Goal: Book appointment/travel/reservation

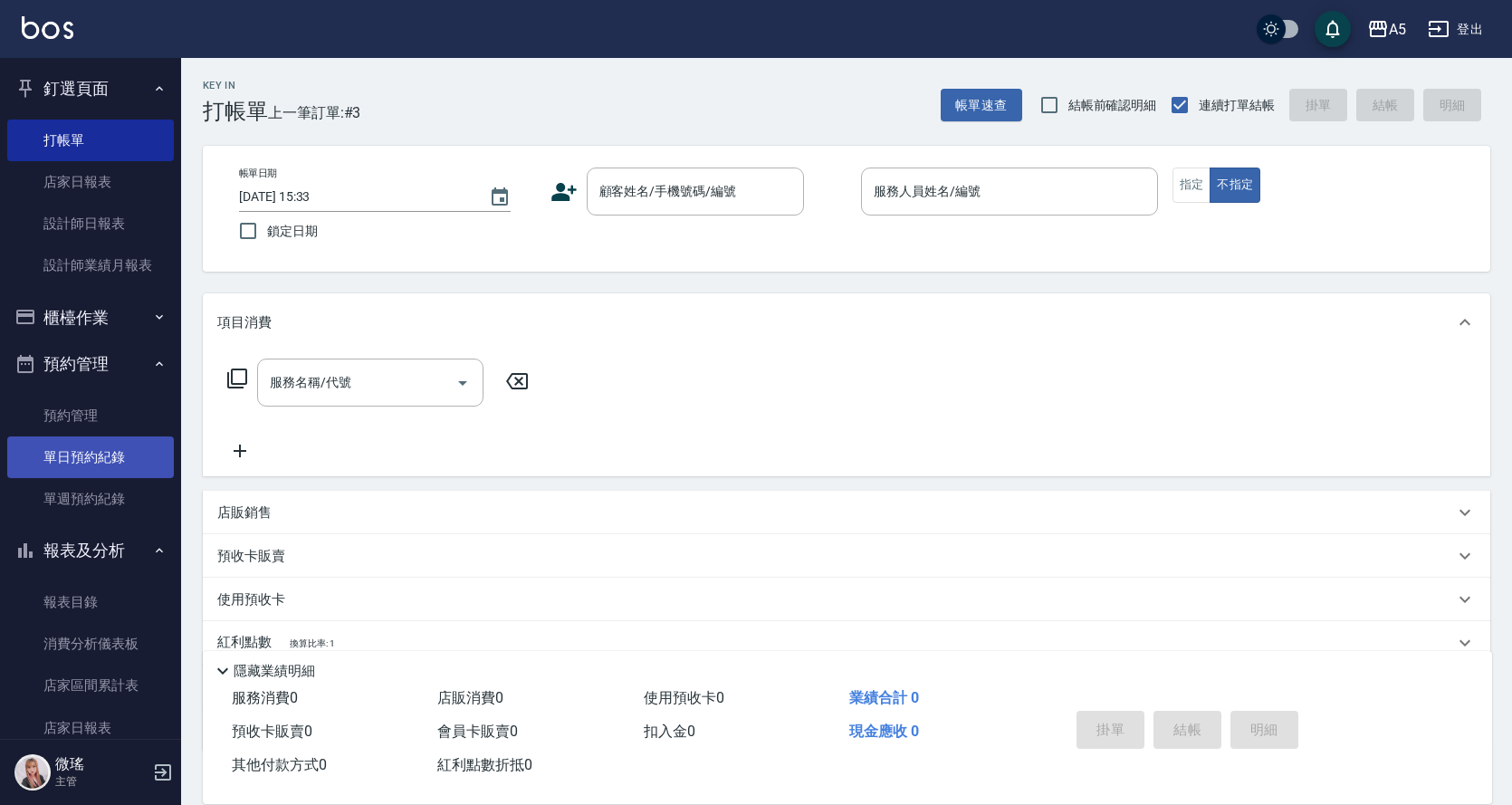
click at [94, 464] on link "單日預約紀錄" at bounding box center [90, 457] width 167 height 42
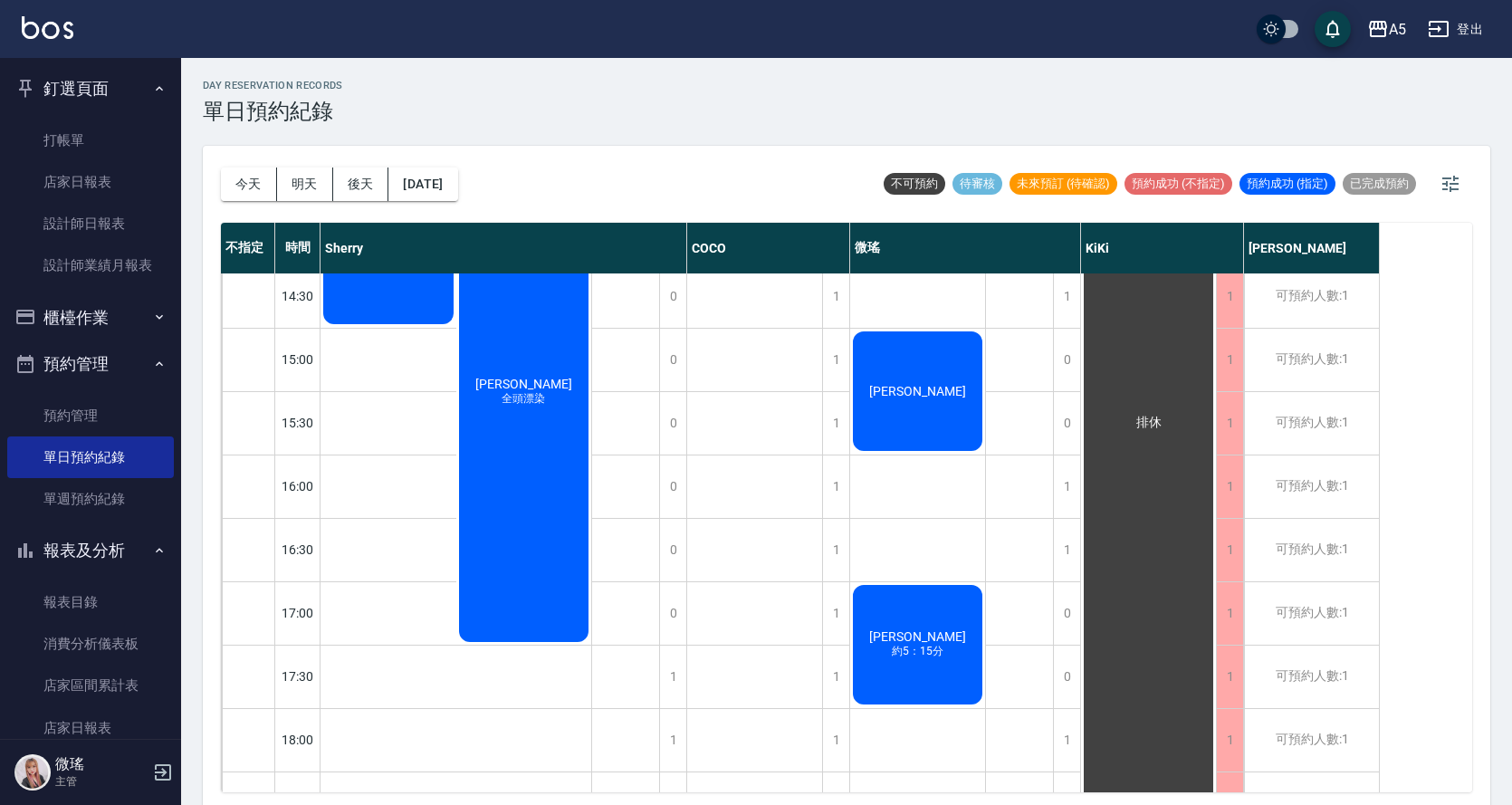
scroll to position [633, 0]
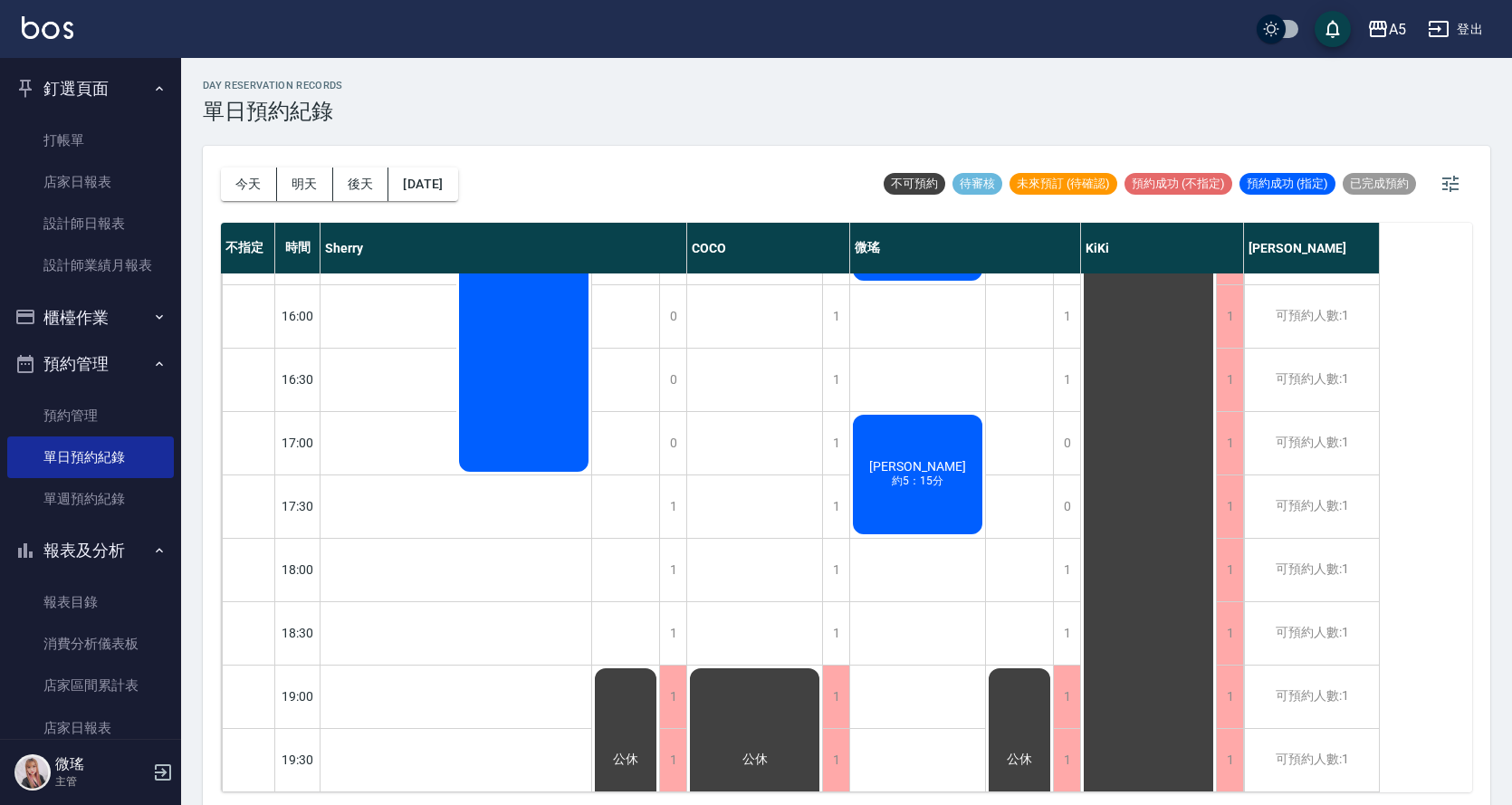
click at [938, 571] on div "[PERSON_NAME] [PERSON_NAME] [PERSON_NAME] 黃中興 約5：15分" at bounding box center [917, 220] width 136 height 1141
click at [1071, 556] on div "1" at bounding box center [1066, 570] width 27 height 62
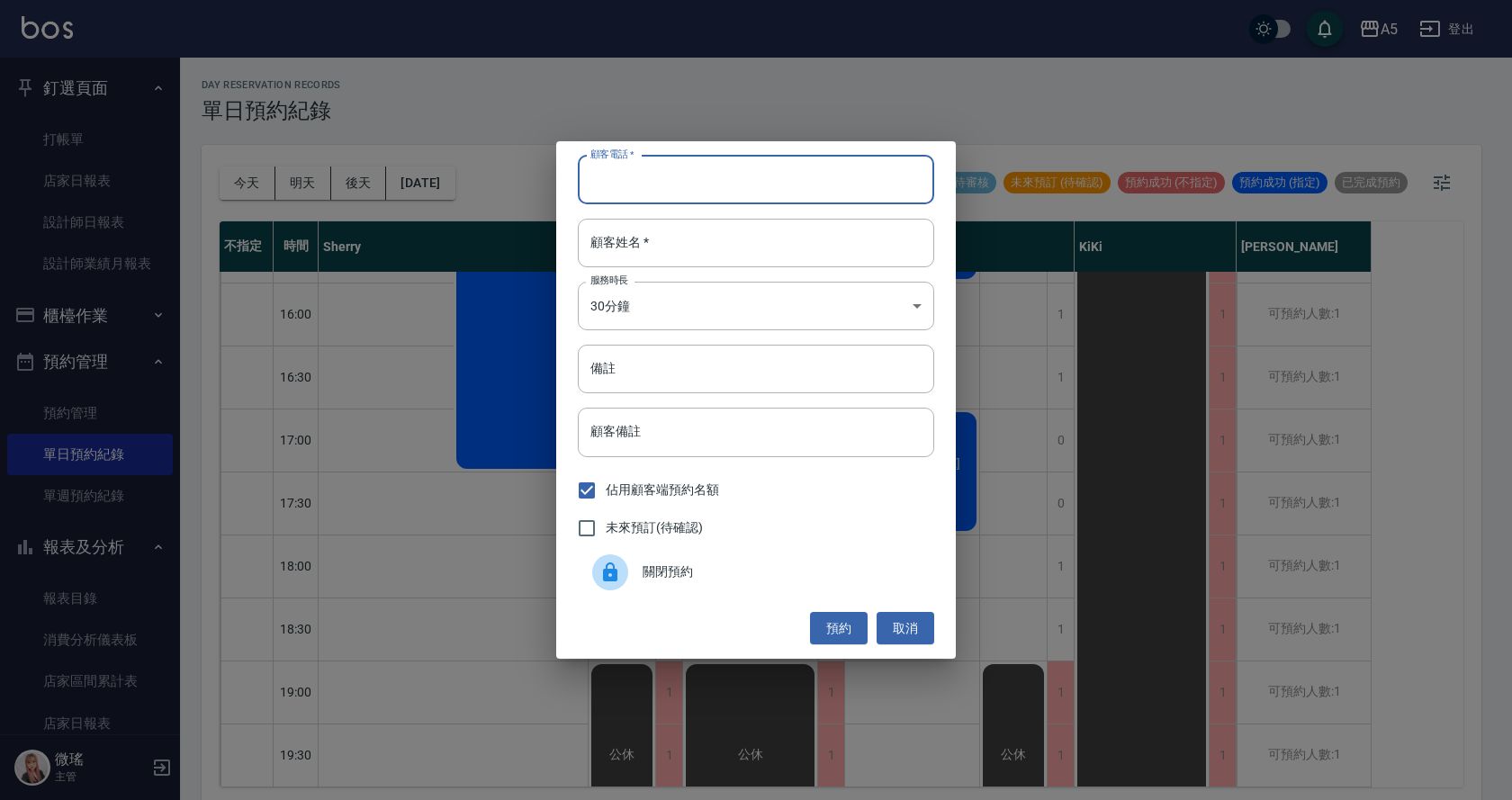
click at [700, 180] on input "顧客電話   *" at bounding box center [756, 180] width 356 height 48
type input "0932160681"
click at [768, 244] on input "顧客姓名   *" at bounding box center [756, 243] width 356 height 48
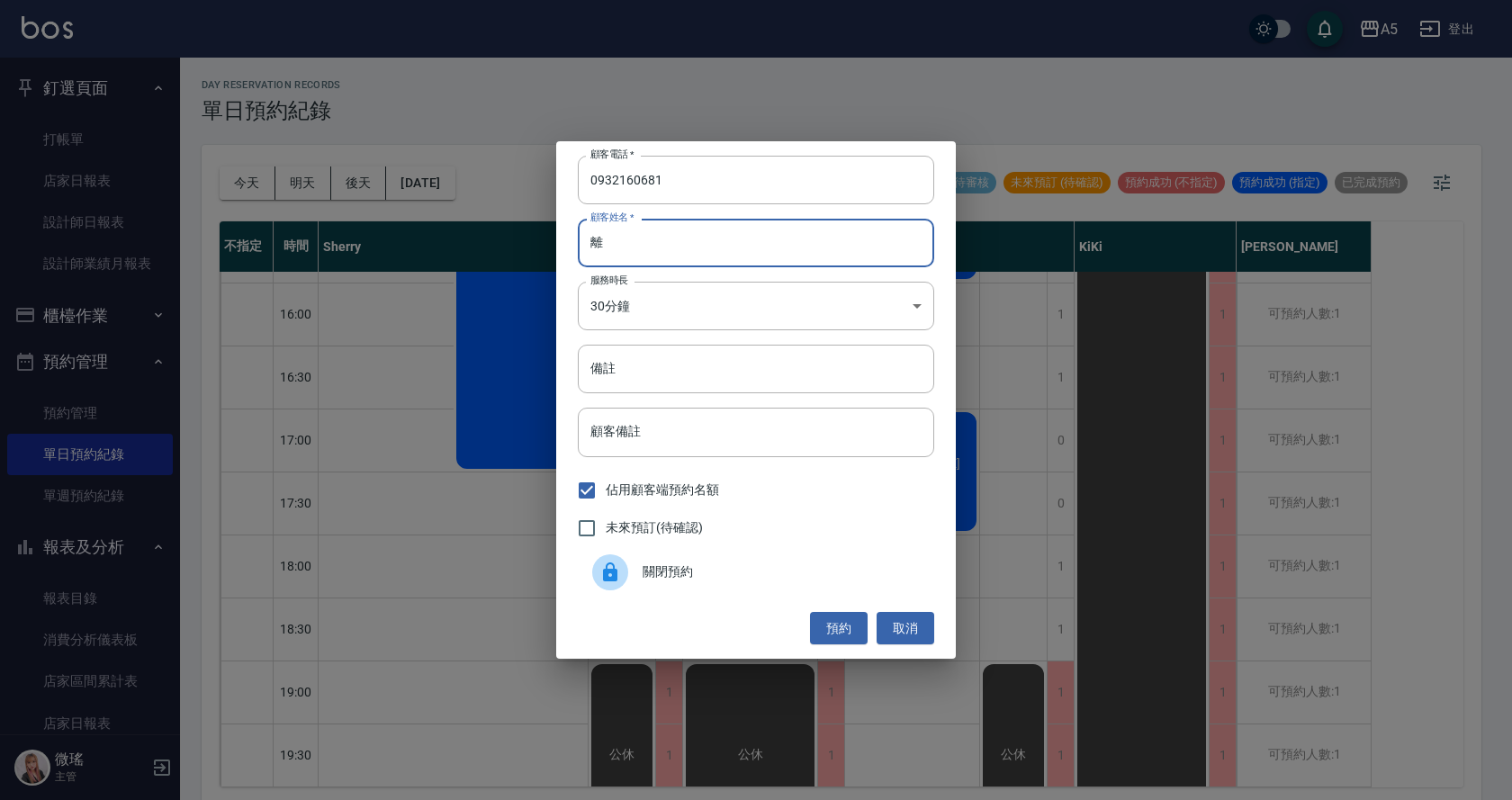
type input "黎"
type input "[PERSON_NAME]"
click at [738, 298] on body "A5 登出 釘選頁面 打帳單 店家日報表 設計師日報表 設計師業績月報表 櫃檯作業 打帳單 帳單列表 現金收支登錄 高階收支登錄 材料自購登錄 每日結帳 排班…" at bounding box center [756, 402] width 1512 height 805
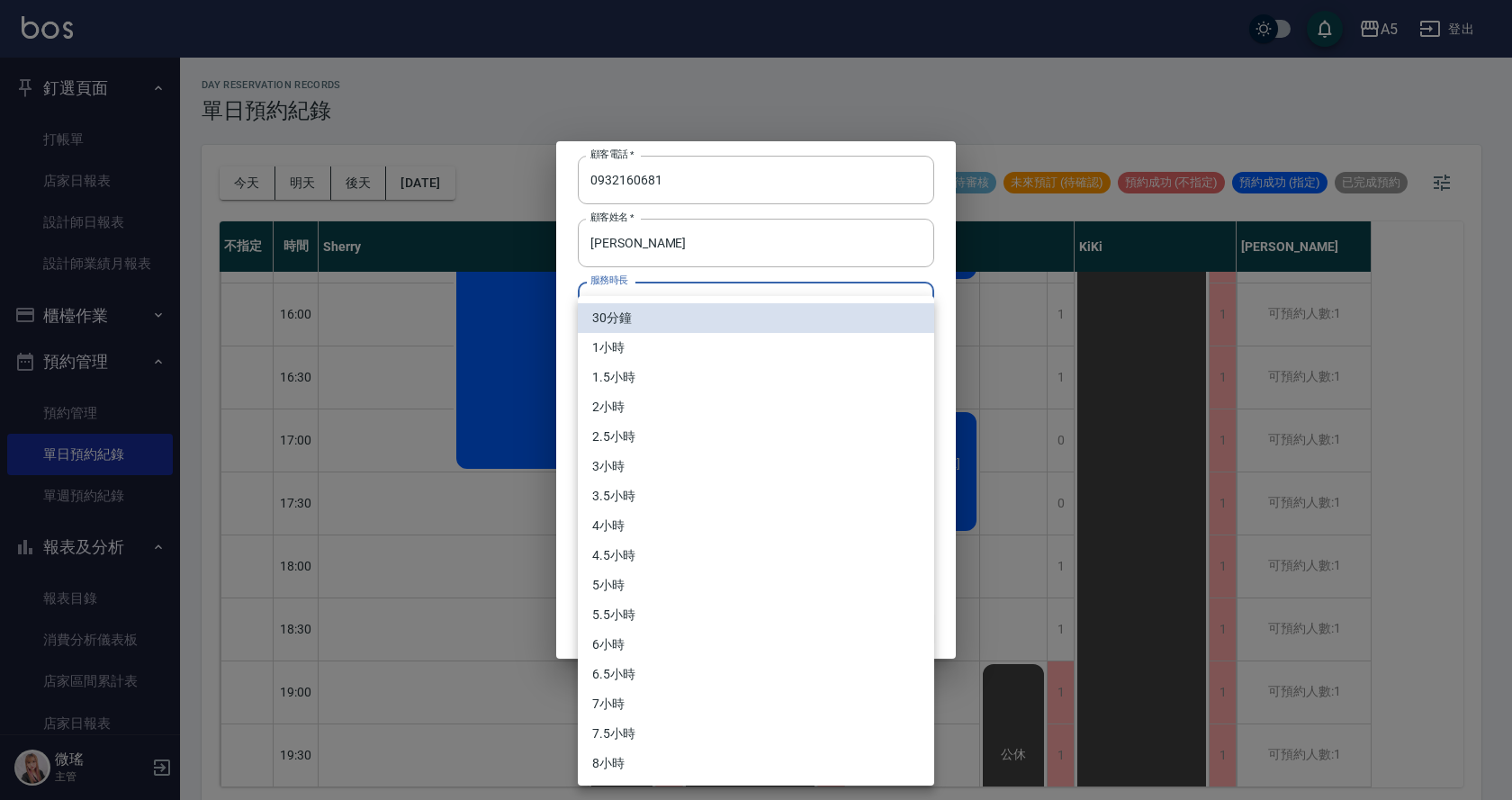
click at [645, 350] on li "1小時" at bounding box center [756, 348] width 356 height 30
type input "2"
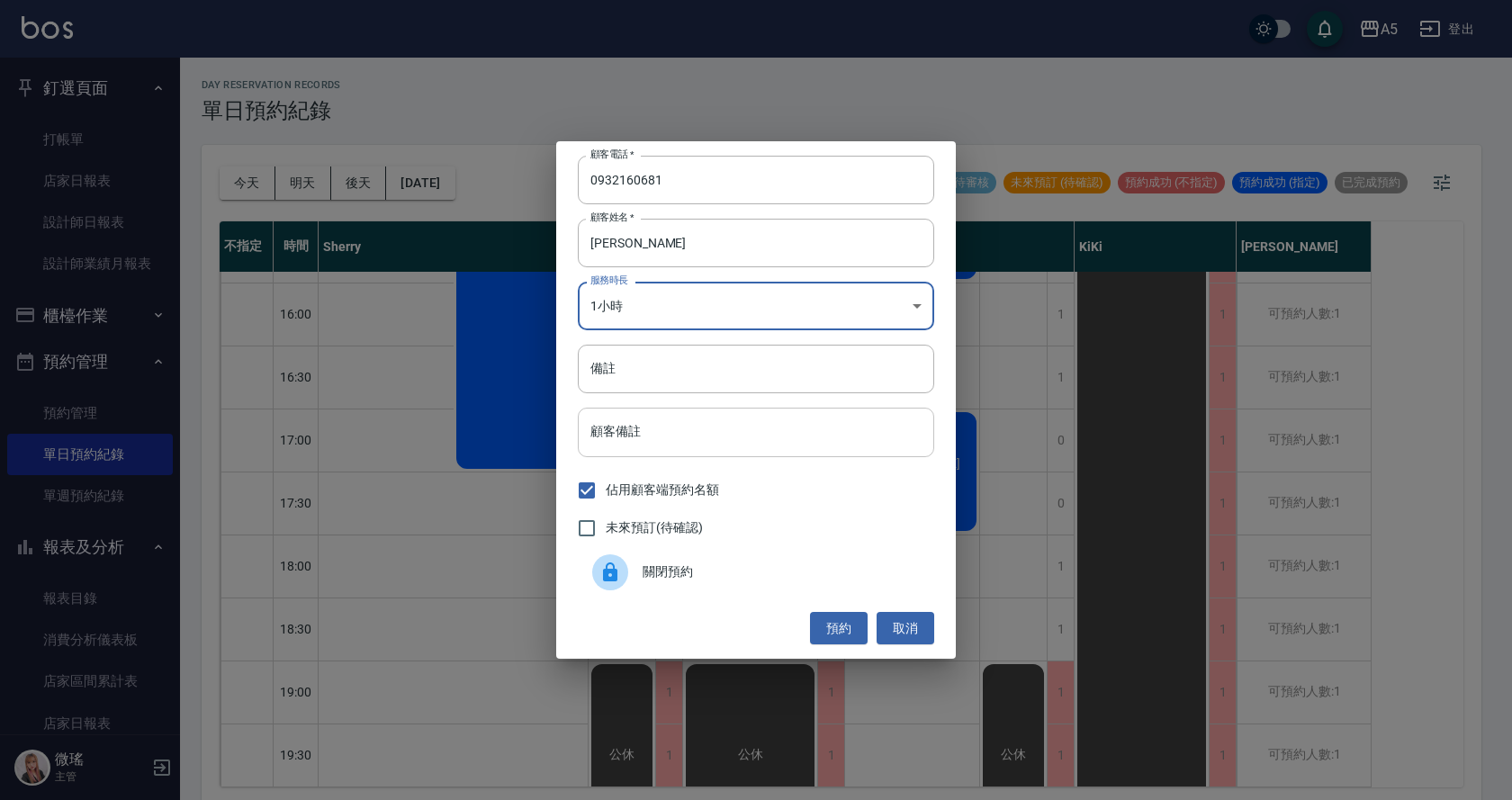
click at [644, 432] on input "顧客備註" at bounding box center [756, 432] width 356 height 48
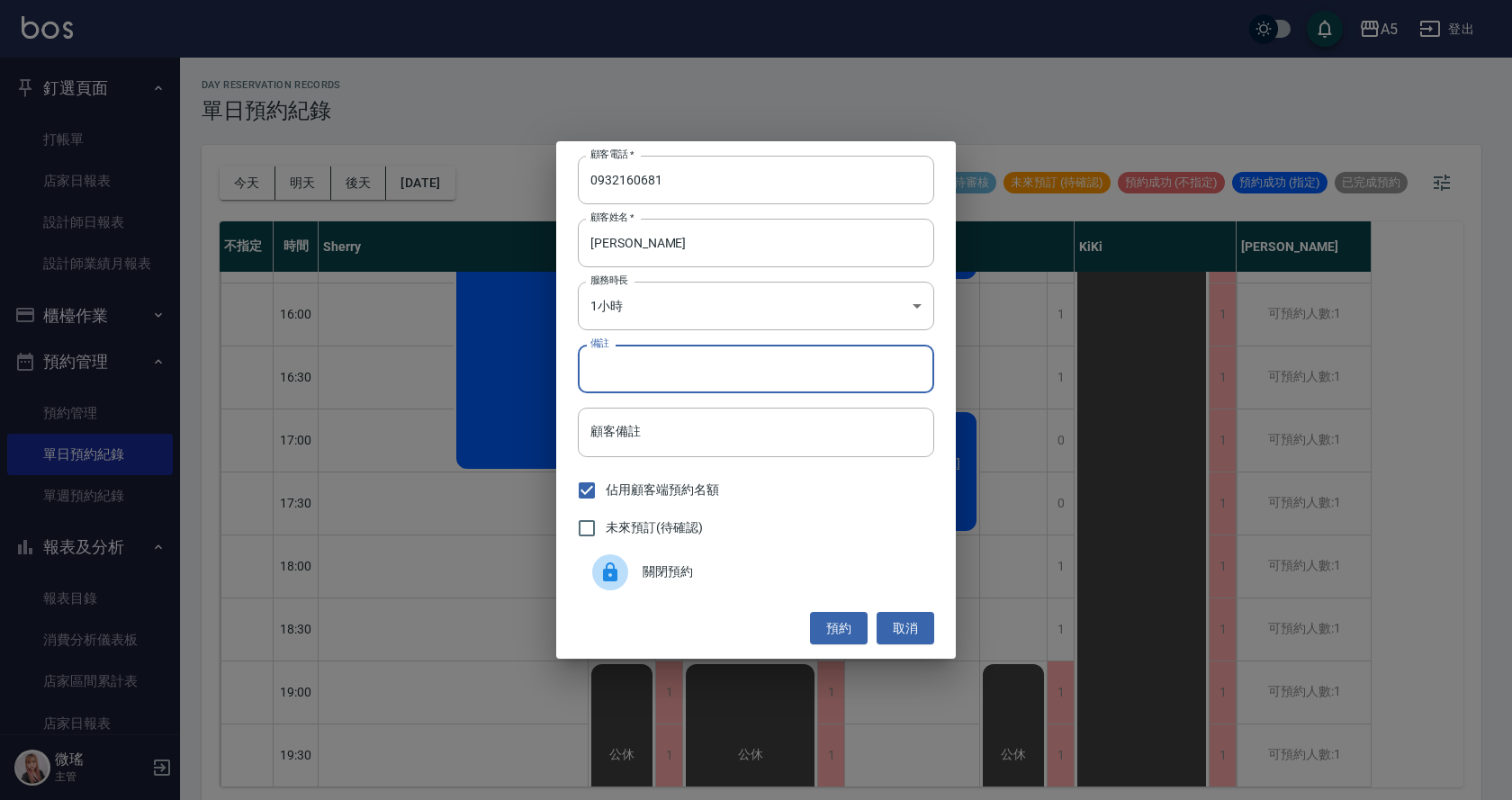
click at [651, 377] on input "備註" at bounding box center [756, 369] width 356 height 48
type input "洗剪"
click at [847, 628] on button "預約" at bounding box center [838, 629] width 57 height 33
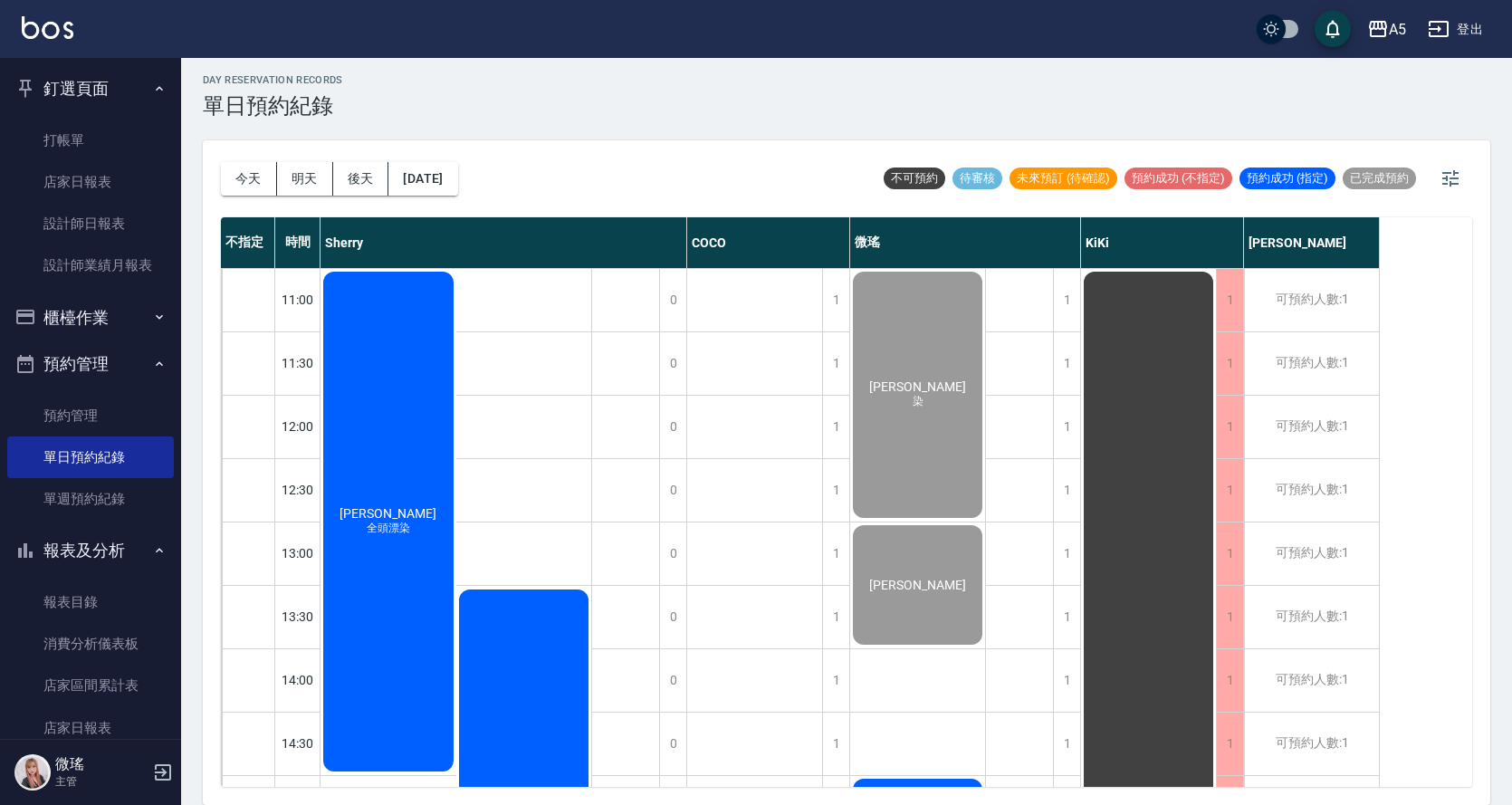
scroll to position [0, 0]
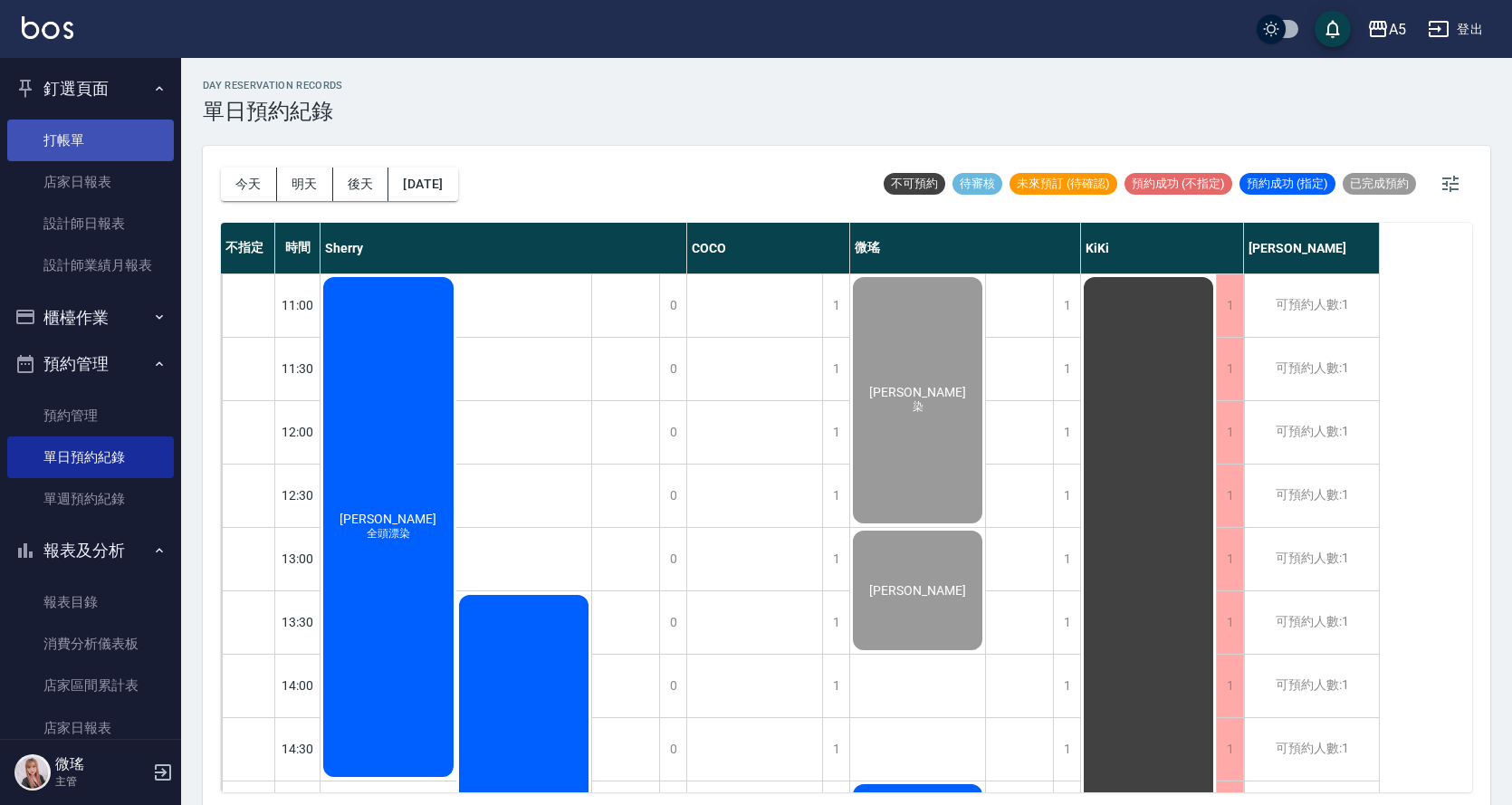
click at [97, 141] on link "打帳單" at bounding box center [90, 140] width 167 height 42
